Goal: Obtain resource: Obtain resource

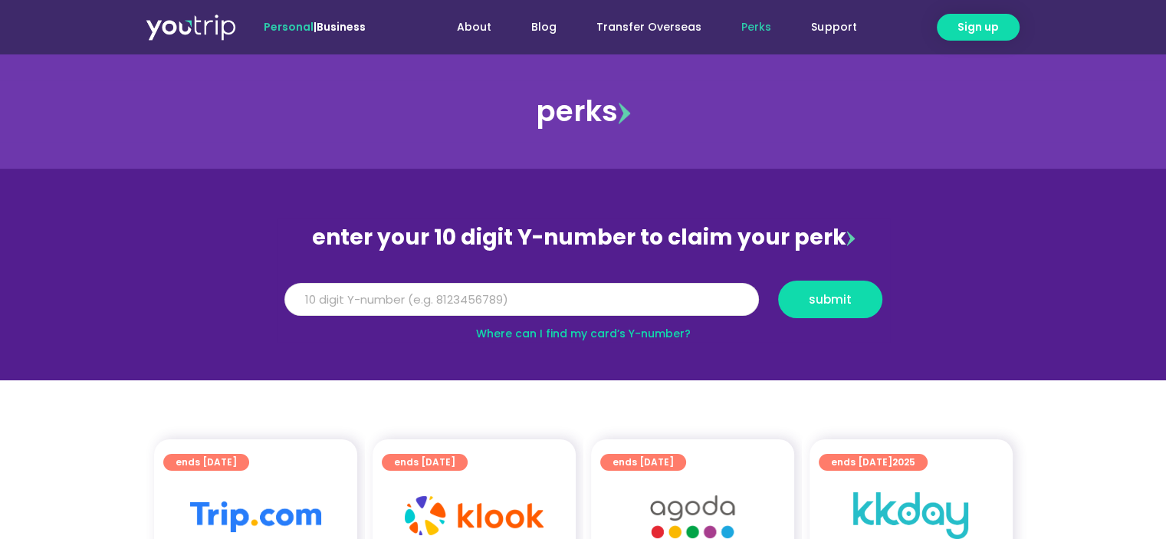
click at [560, 303] on input "Y Number" at bounding box center [521, 300] width 474 height 34
click at [532, 298] on input "Y Number" at bounding box center [521, 300] width 474 height 34
type input "8"
type input "8168229221"
click at [858, 304] on button "submit" at bounding box center [830, 300] width 104 height 38
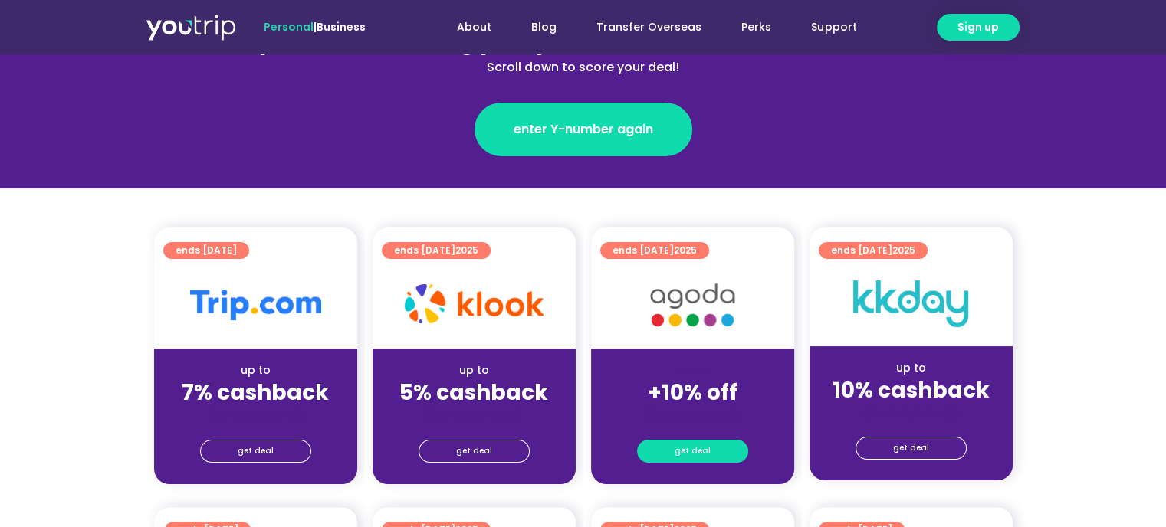
click at [667, 441] on link "get deal" at bounding box center [692, 451] width 111 height 23
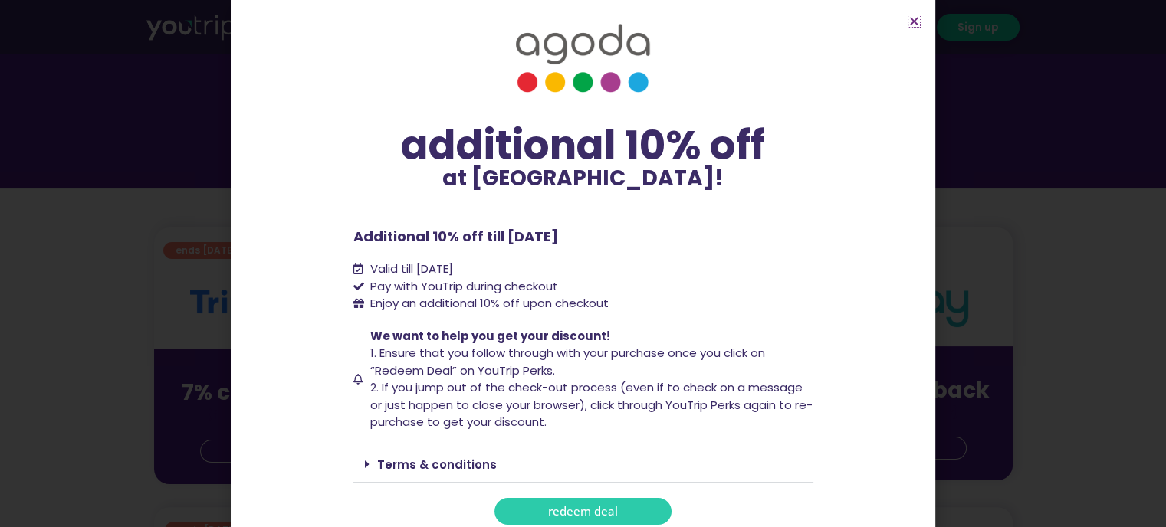
scroll to position [25, 0]
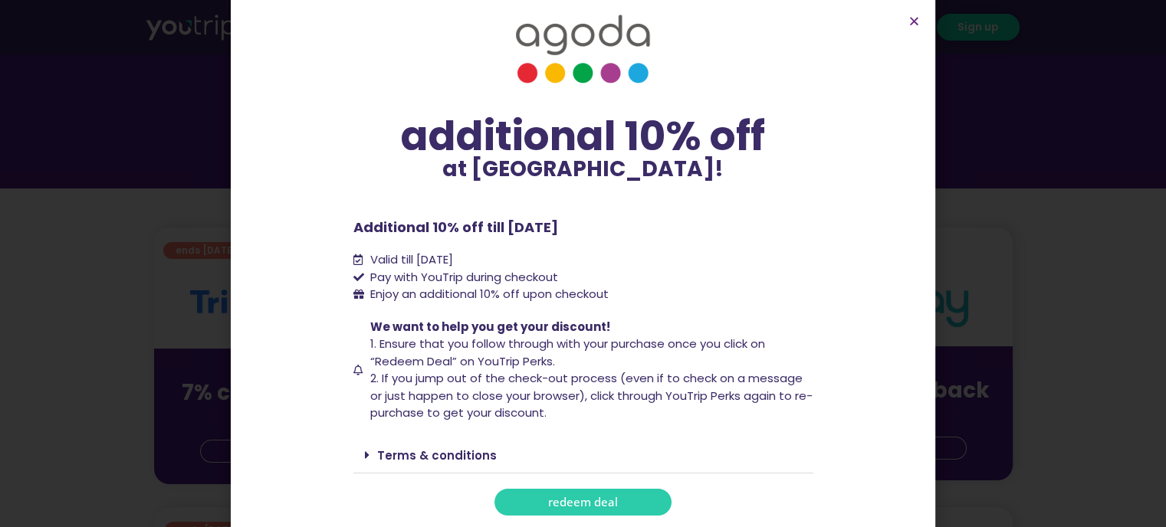
click at [595, 503] on span "redeem deal" at bounding box center [583, 502] width 70 height 11
